Goal: Task Accomplishment & Management: Use online tool/utility

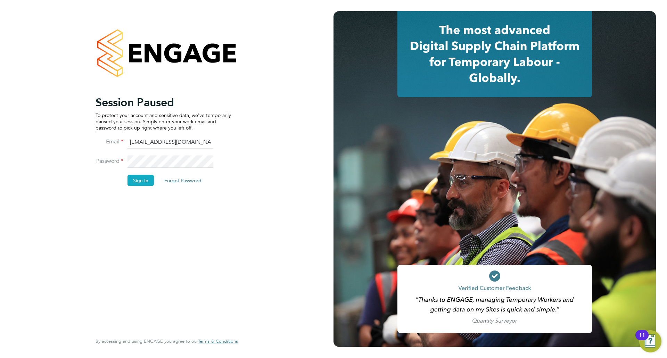
click at [141, 181] on button "Sign In" at bounding box center [141, 180] width 26 height 11
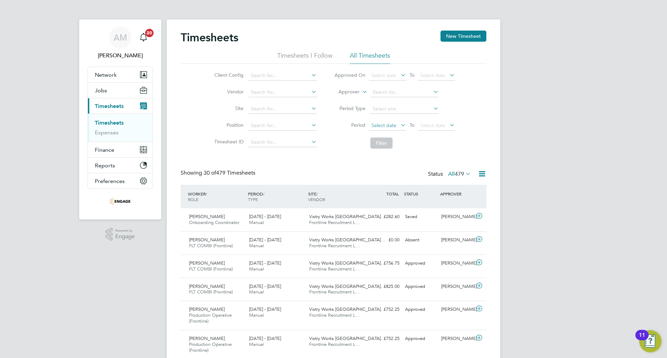
click at [381, 126] on span "Select date" at bounding box center [383, 125] width 25 height 6
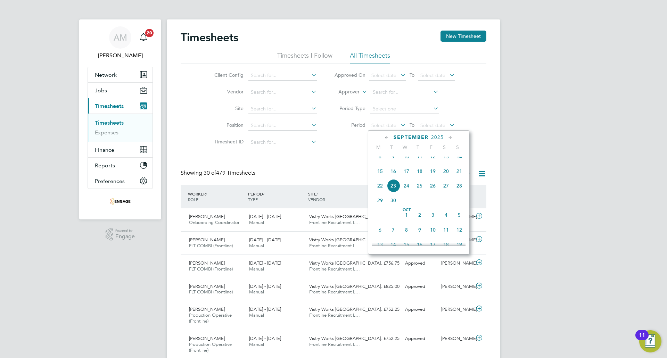
click at [380, 178] on span "15" at bounding box center [379, 171] width 13 height 13
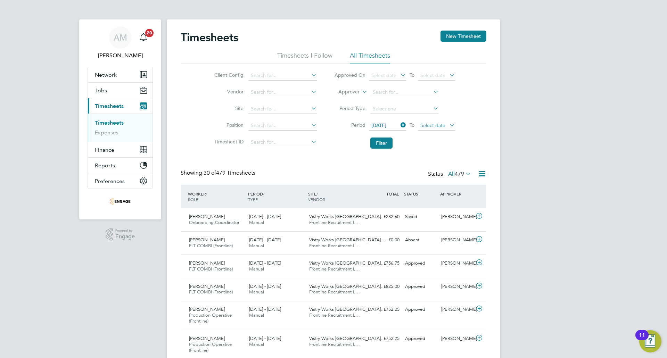
click at [447, 122] on span "Select date" at bounding box center [436, 125] width 37 height 9
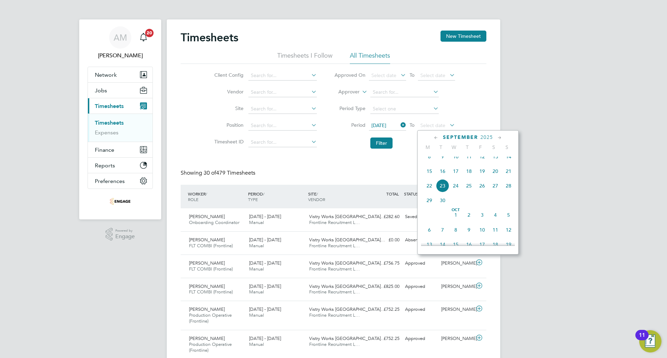
click at [511, 178] on span "21" at bounding box center [508, 171] width 13 height 13
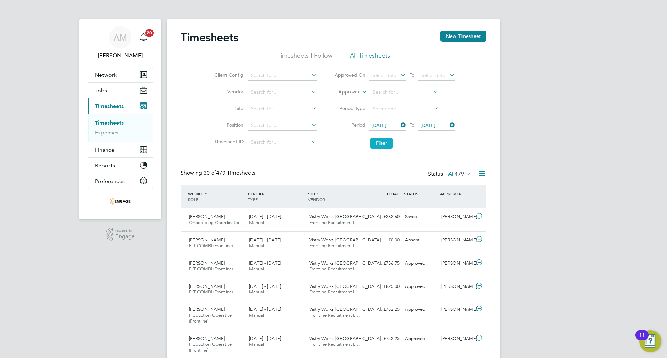
click at [377, 138] on button "Filter" at bounding box center [381, 143] width 22 height 11
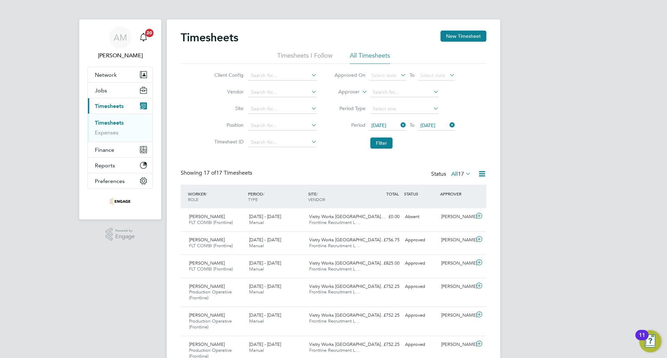
click at [479, 175] on icon at bounding box center [482, 174] width 9 height 9
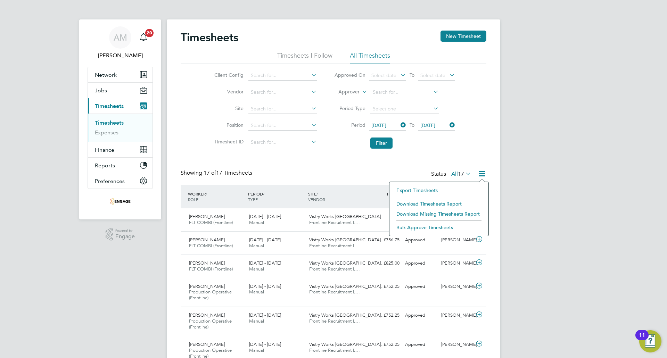
click at [450, 192] on li "Export Timesheets" at bounding box center [439, 191] width 92 height 10
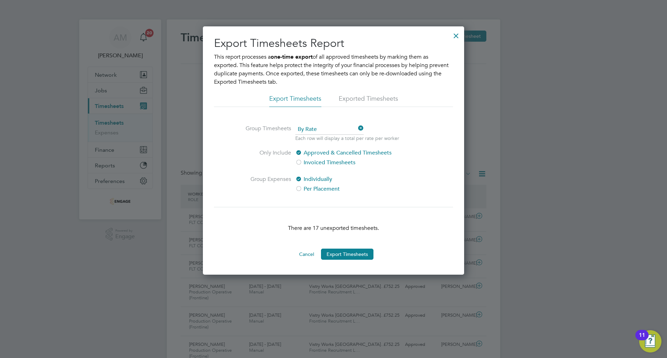
click at [329, 129] on span "By Rate" at bounding box center [329, 129] width 68 height 10
click at [426, 105] on ul "Export Timesheets Exported Timesheets" at bounding box center [333, 101] width 239 height 13
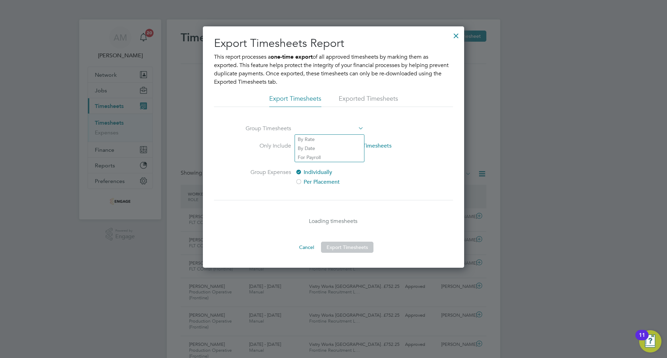
click at [349, 127] on span at bounding box center [329, 129] width 68 height 10
click at [332, 138] on li "By Rate" at bounding box center [329, 139] width 69 height 9
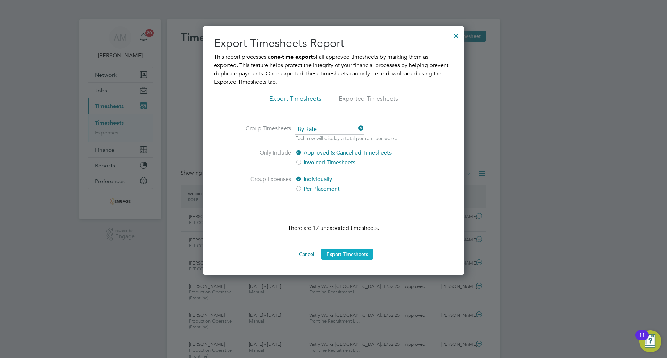
click at [335, 252] on button "Export Timesheets" at bounding box center [347, 254] width 52 height 11
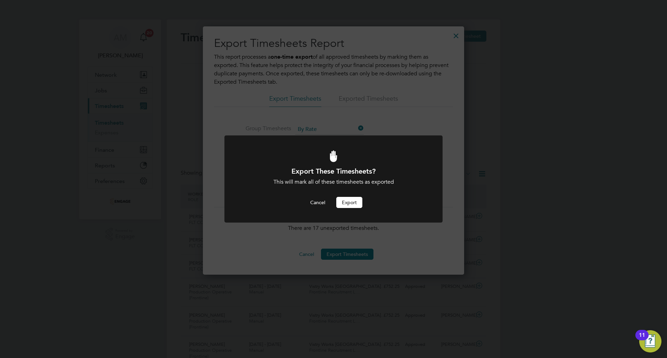
click at [353, 199] on button "Export" at bounding box center [349, 202] width 26 height 11
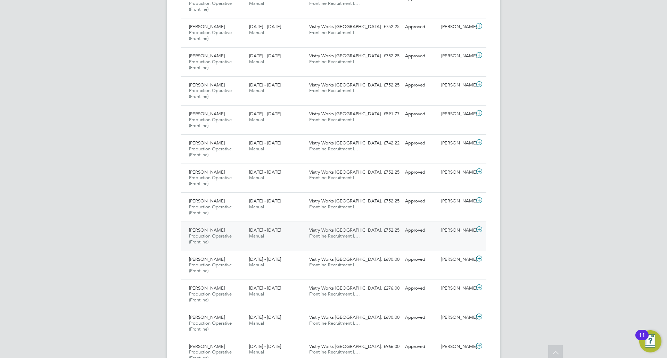
scroll to position [346, 0]
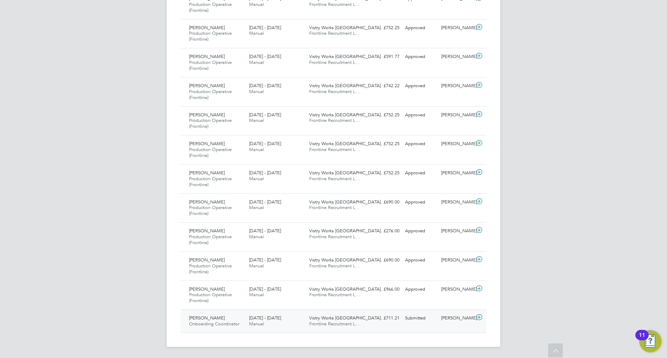
click at [309, 318] on span "Vistry Works East Midla…" at bounding box center [347, 318] width 76 height 6
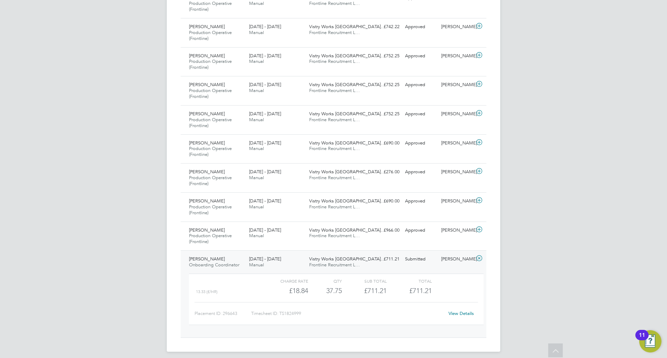
scroll to position [410, 0]
